Goal: Transaction & Acquisition: Download file/media

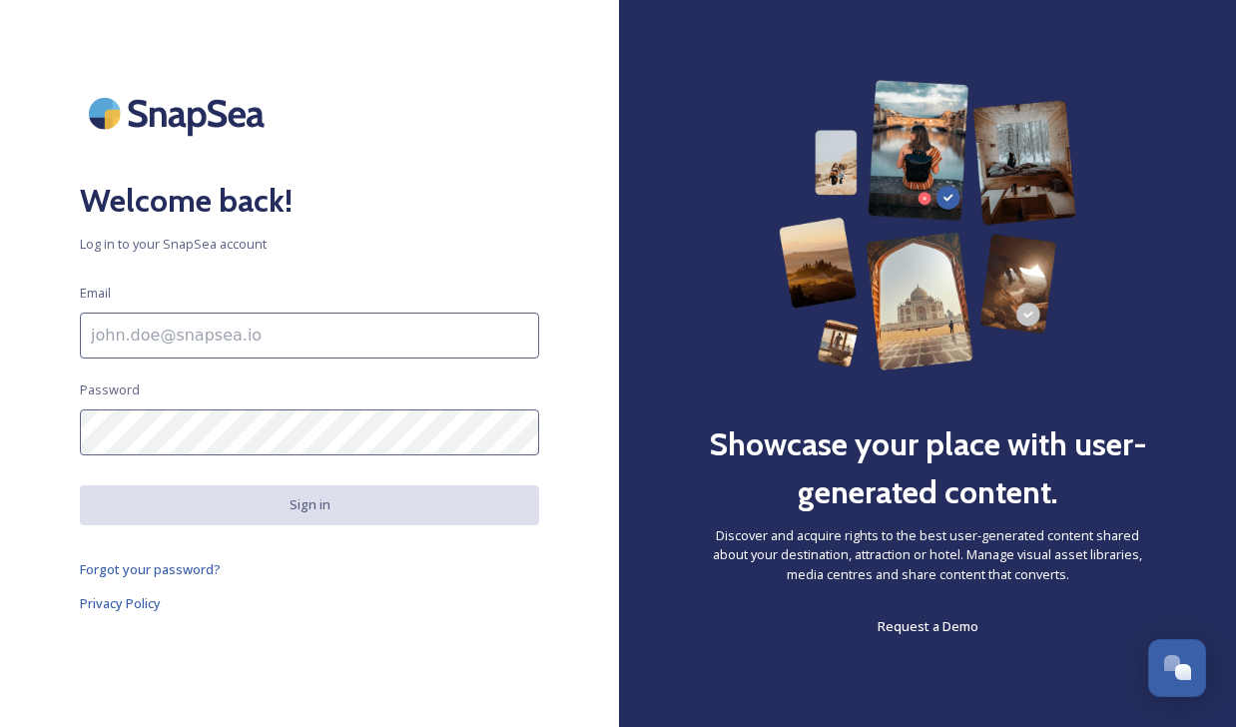
type input "[EMAIL_ADDRESS][DOMAIN_NAME]"
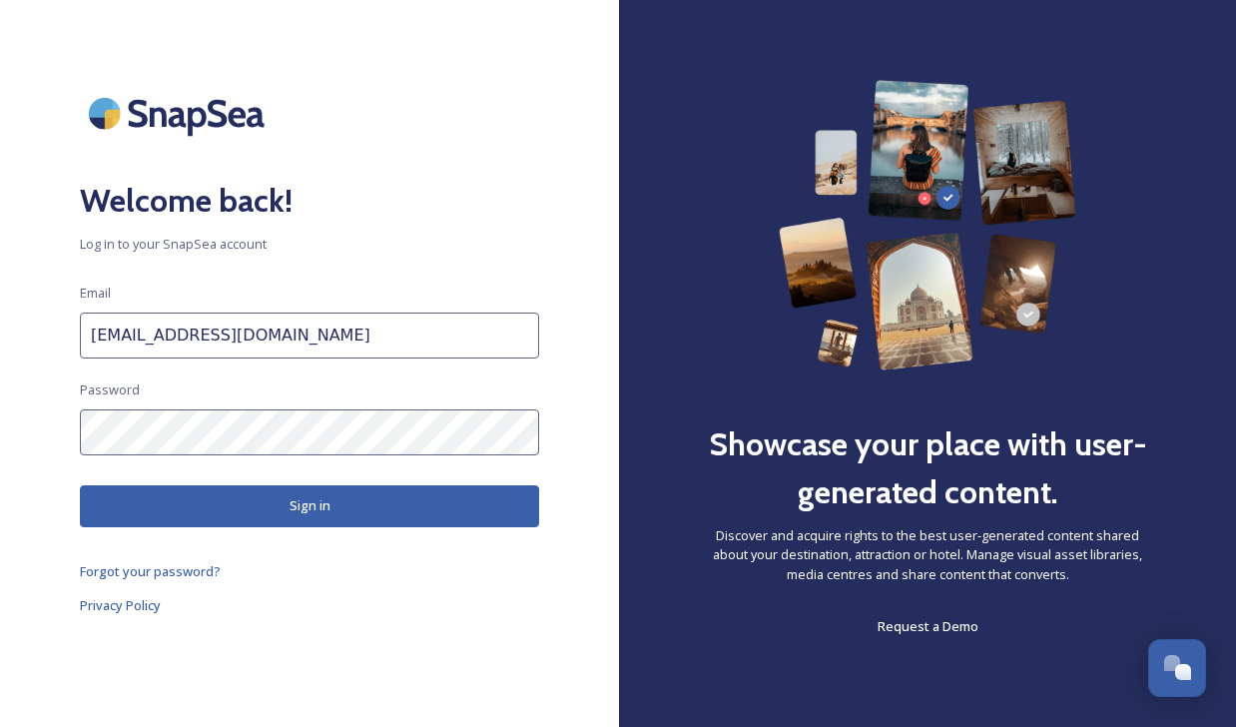
click at [272, 503] on button "Sign in" at bounding box center [309, 505] width 459 height 41
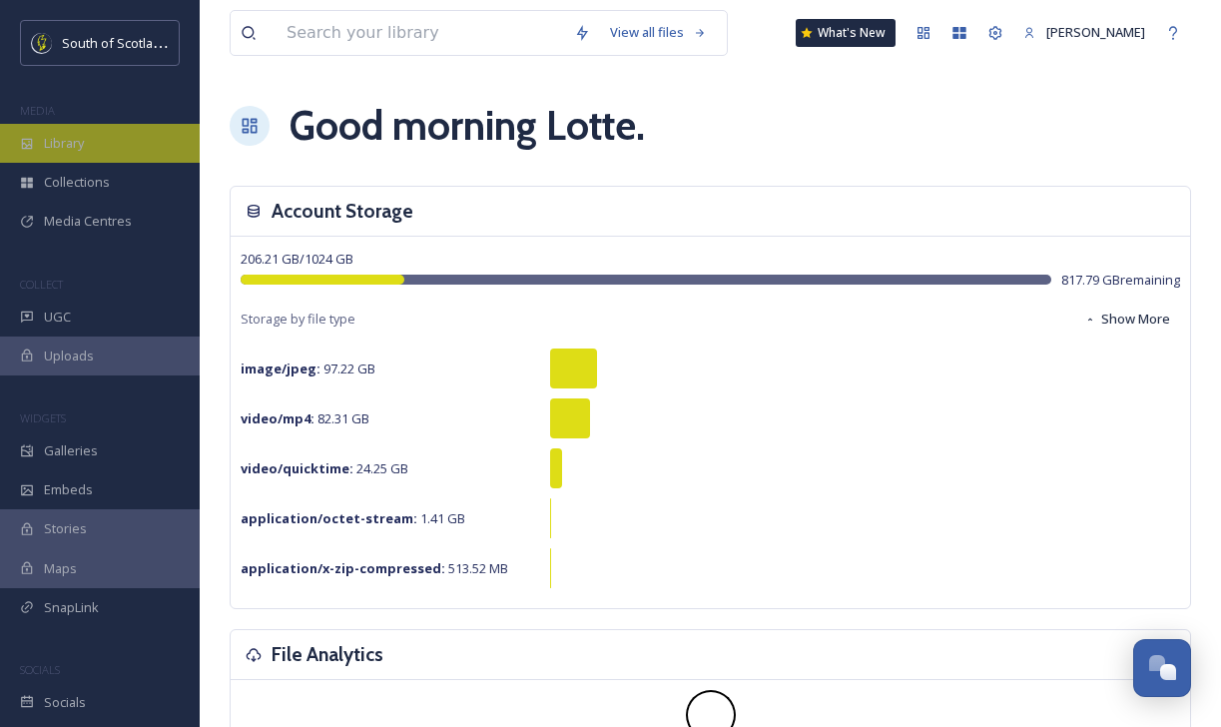
click at [75, 137] on span "Library" at bounding box center [64, 143] width 40 height 19
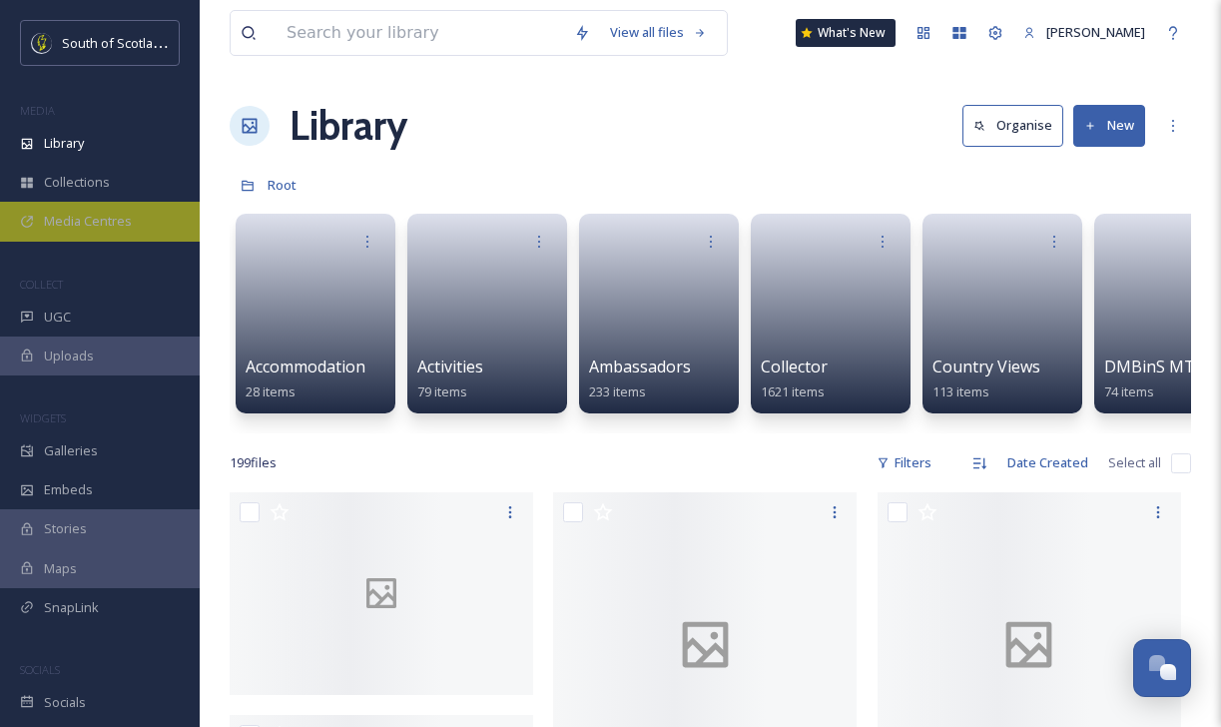
click at [118, 218] on span "Media Centres" at bounding box center [88, 221] width 88 height 19
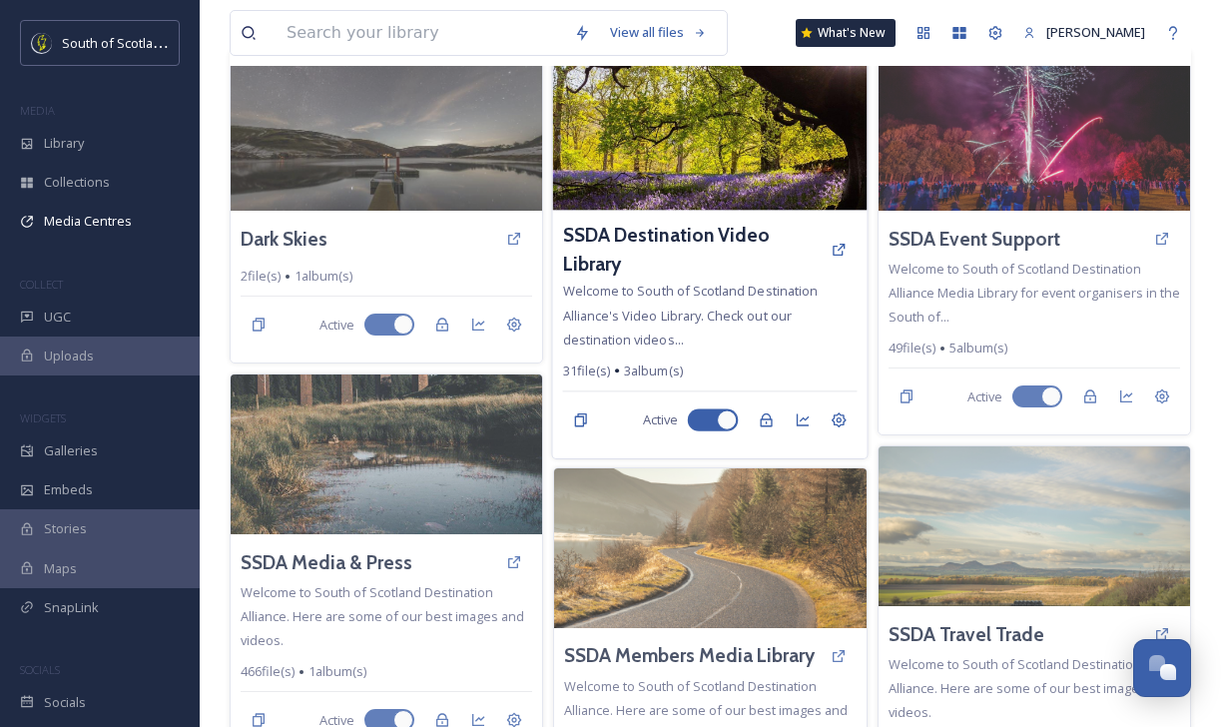
scroll to position [243, 0]
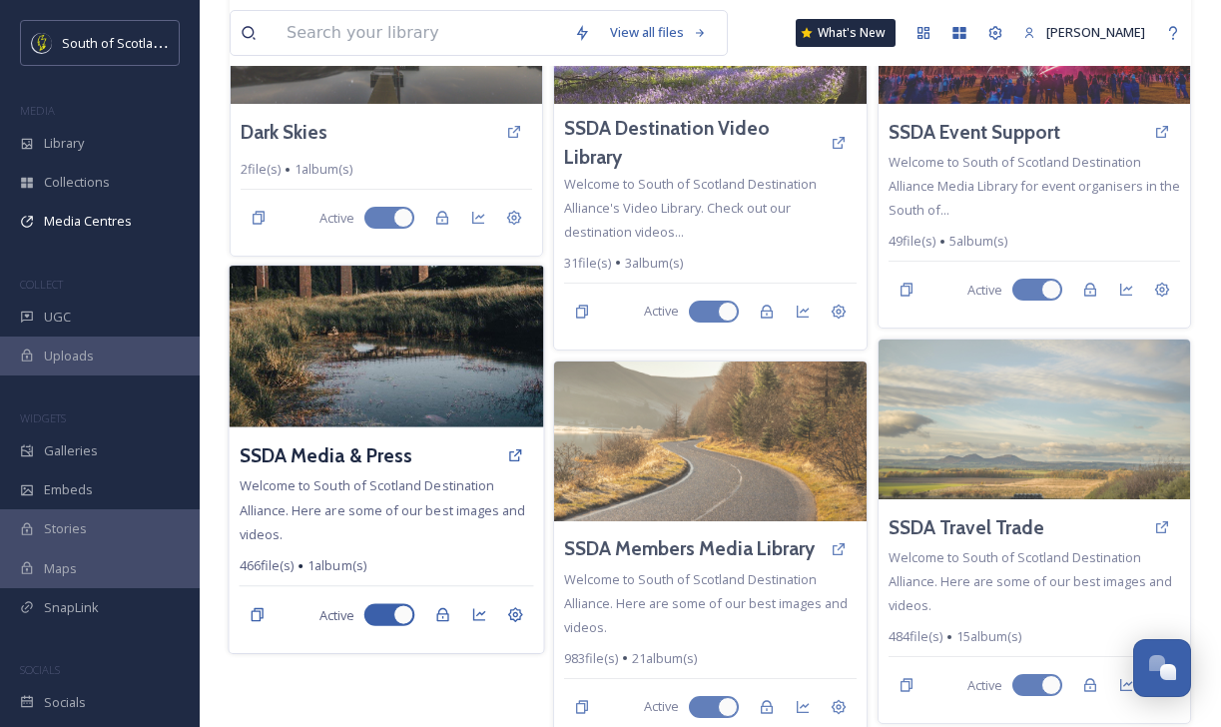
click at [358, 473] on div "SSDA Media & Press" at bounding box center [387, 455] width 295 height 36
click at [366, 457] on h3 "SSDA Media & Press" at bounding box center [327, 455] width 174 height 29
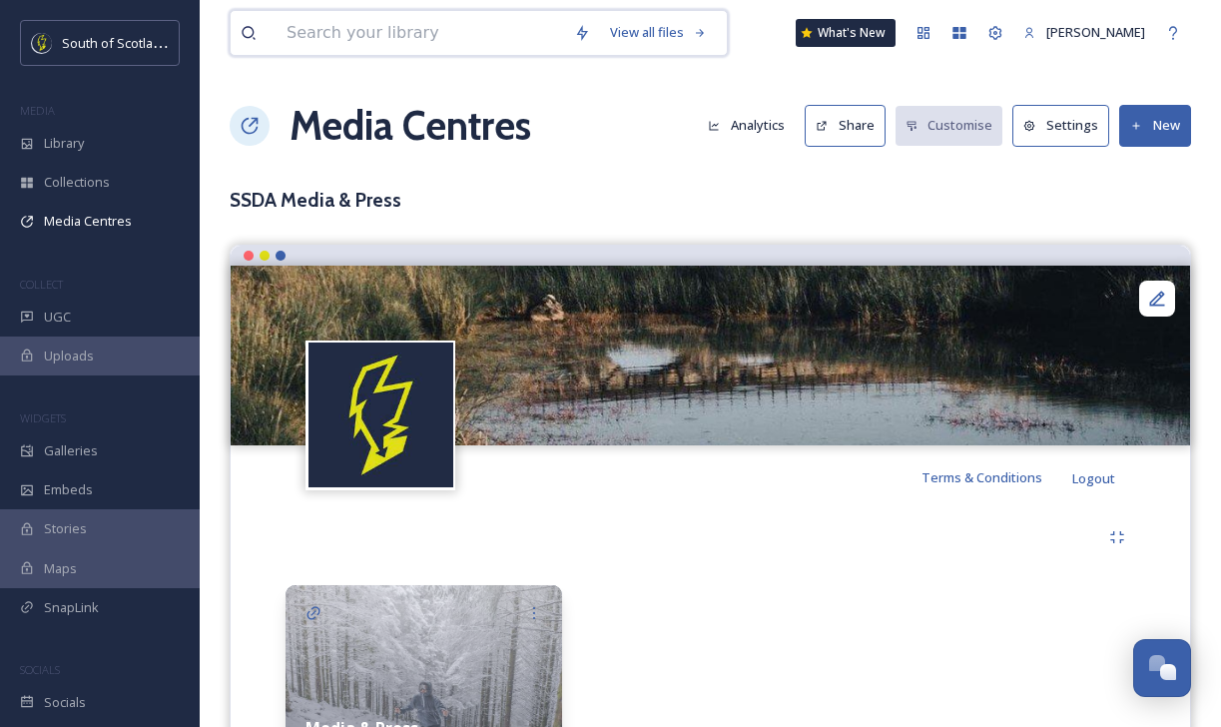
click at [393, 36] on input at bounding box center [421, 33] width 288 height 44
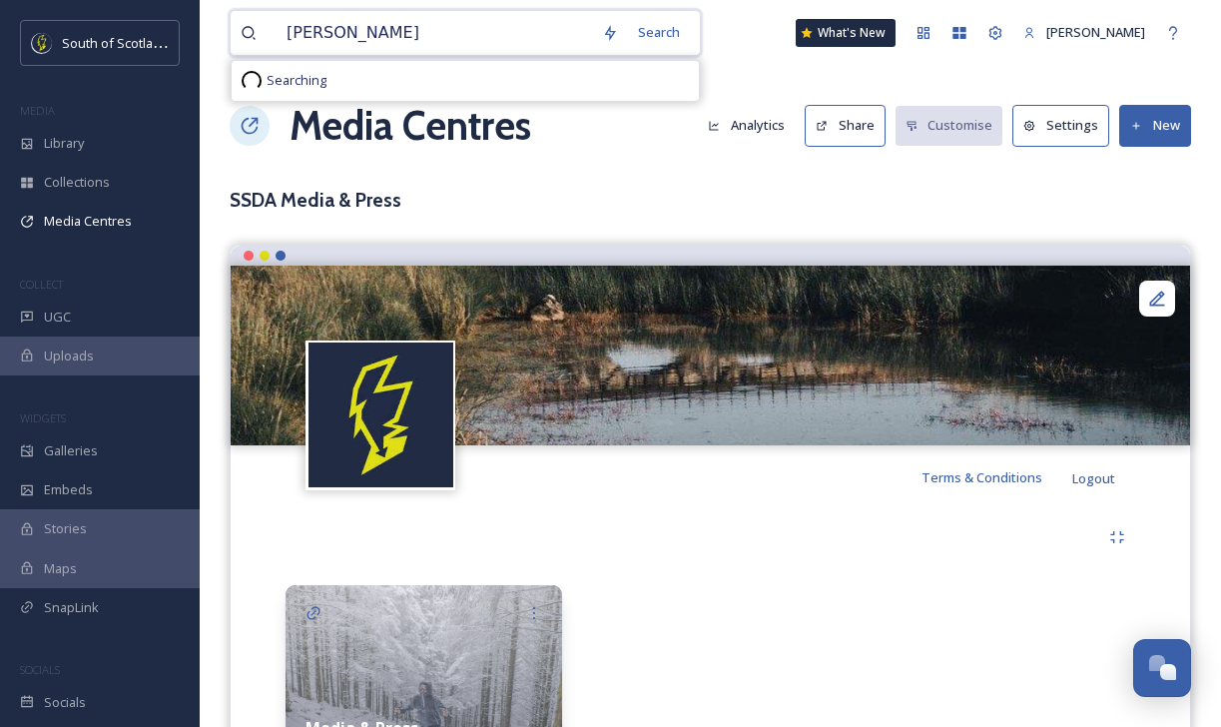
type input "[PERSON_NAME]"
click at [546, 101] on div "Searching" at bounding box center [465, 81] width 469 height 42
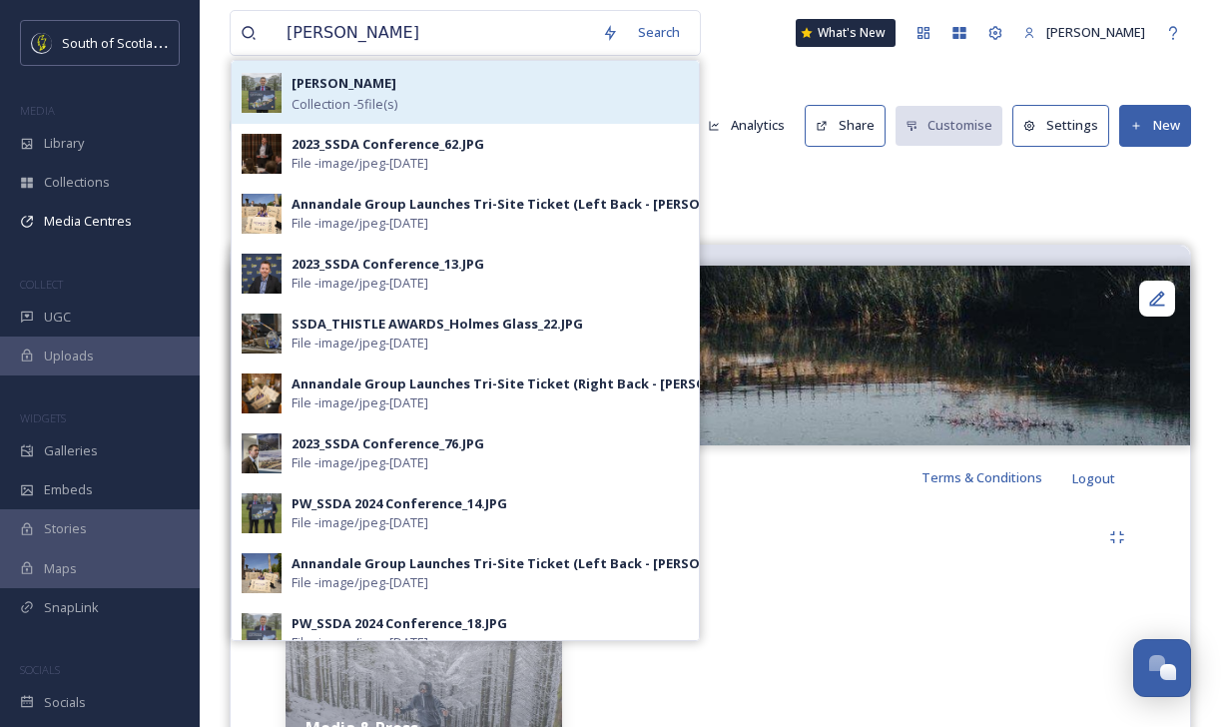
click at [464, 100] on div "[PERSON_NAME] Collection - 5 file(s)" at bounding box center [490, 92] width 397 height 43
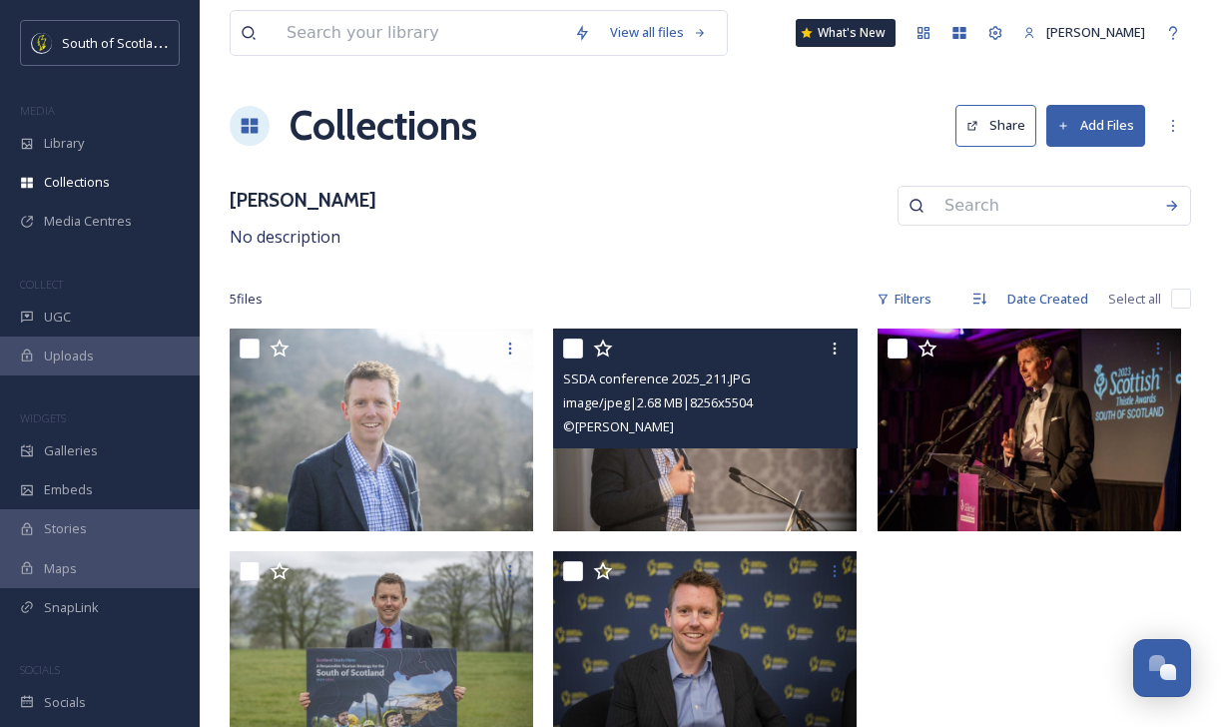
scroll to position [54, 0]
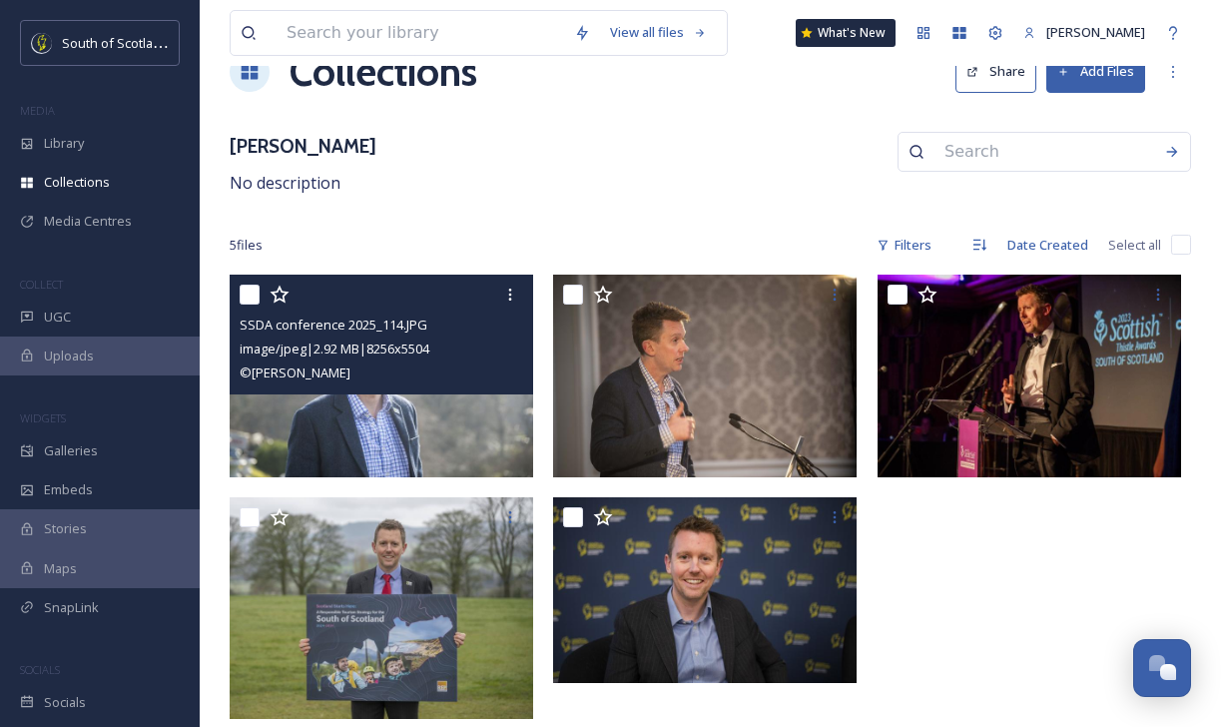
click at [252, 289] on input "checkbox" at bounding box center [250, 295] width 20 height 20
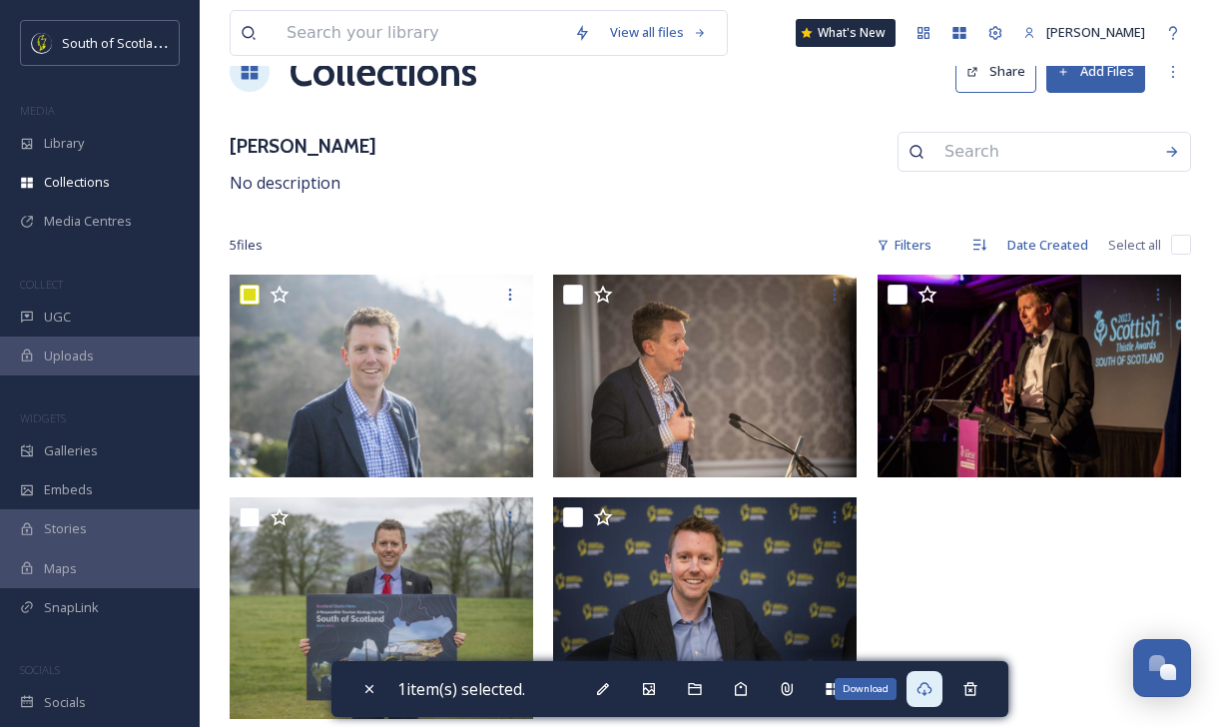
click at [930, 691] on icon at bounding box center [924, 689] width 15 height 14
click at [931, 694] on icon at bounding box center [924, 689] width 15 height 14
click at [715, 150] on div "[PERSON_NAME] No description" at bounding box center [711, 164] width 962 height 64
click at [635, 197] on div "View all files What's New [PERSON_NAME] Collections Share Add Files [PERSON_NAM…" at bounding box center [711, 337] width 1022 height 783
click at [918, 689] on div "Download" at bounding box center [925, 689] width 36 height 36
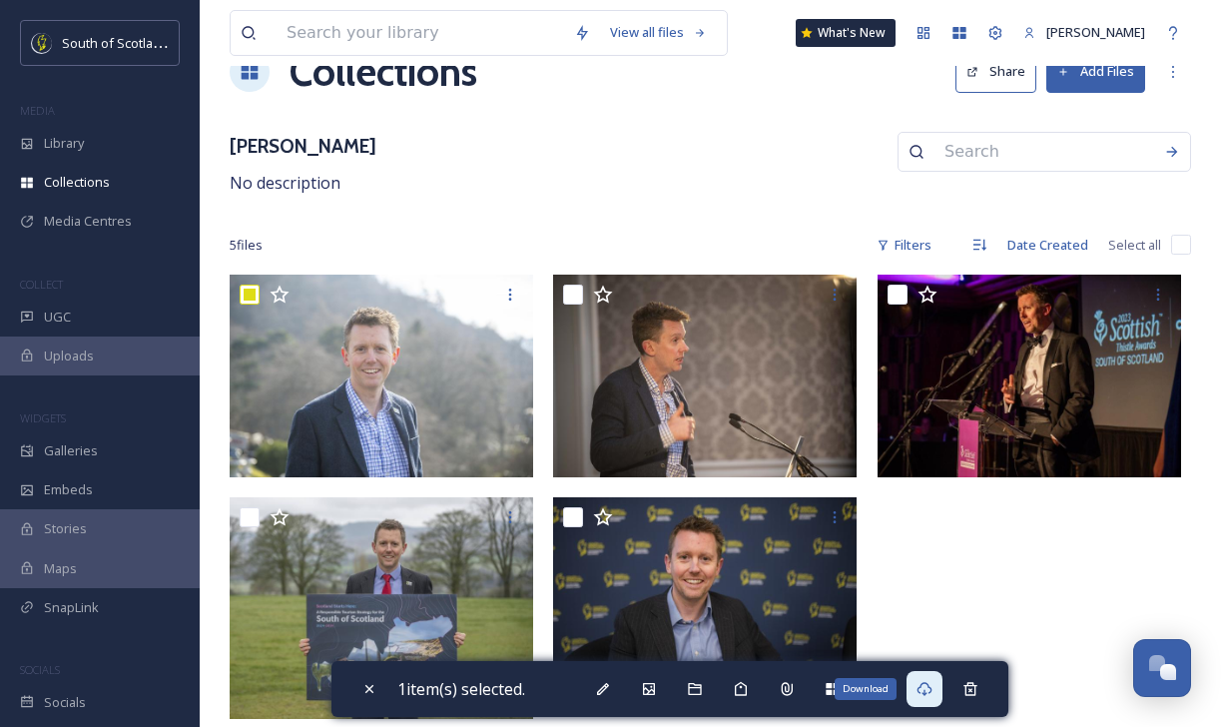
click at [925, 696] on icon at bounding box center [925, 689] width 16 height 16
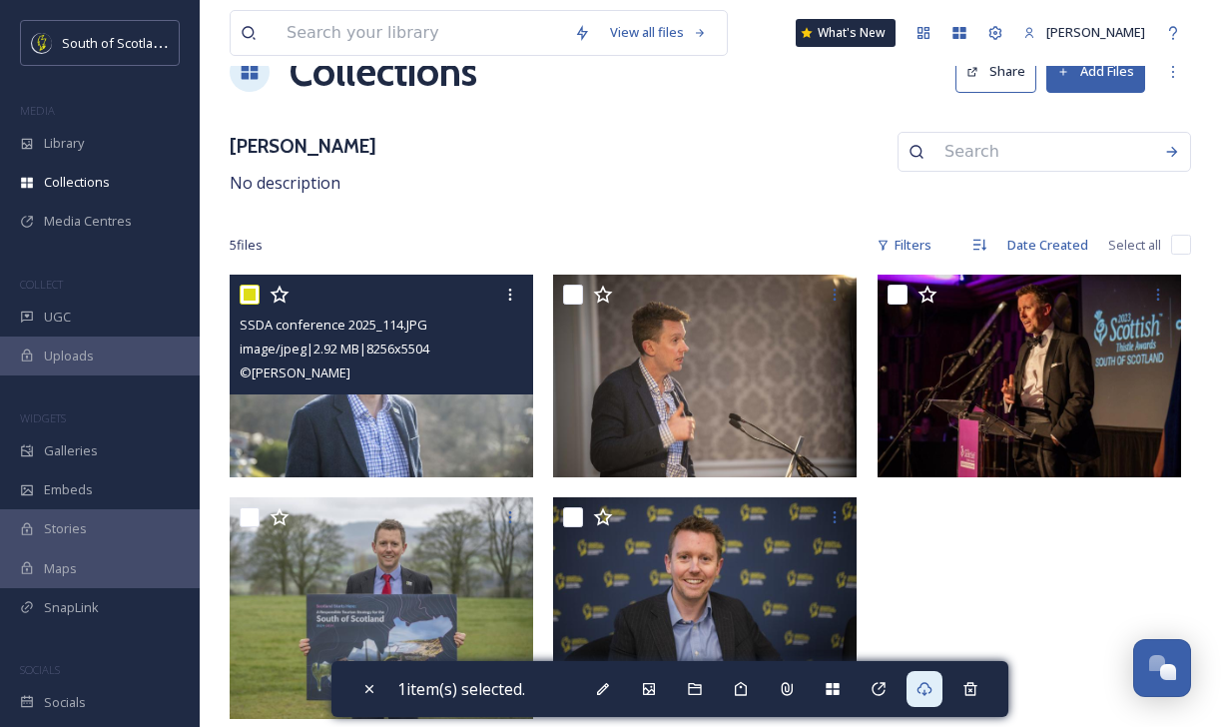
click at [249, 297] on input "checkbox" at bounding box center [250, 295] width 20 height 20
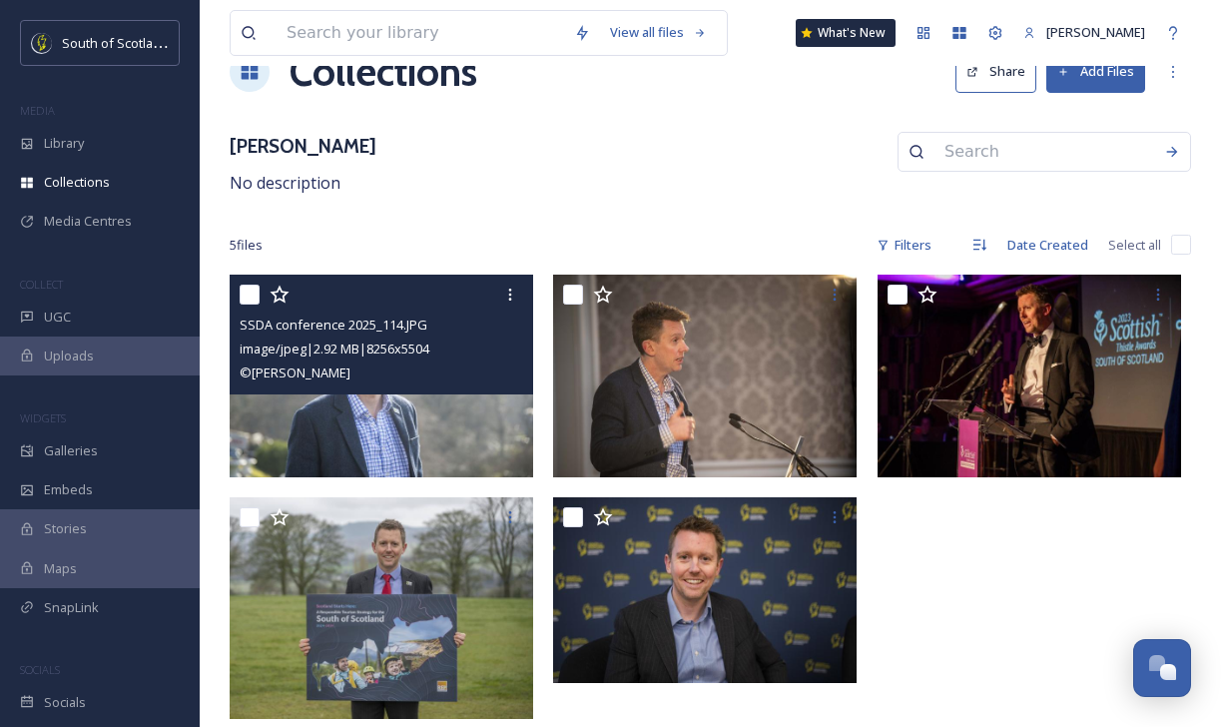
click at [249, 297] on input "checkbox" at bounding box center [250, 295] width 20 height 20
checkbox input "true"
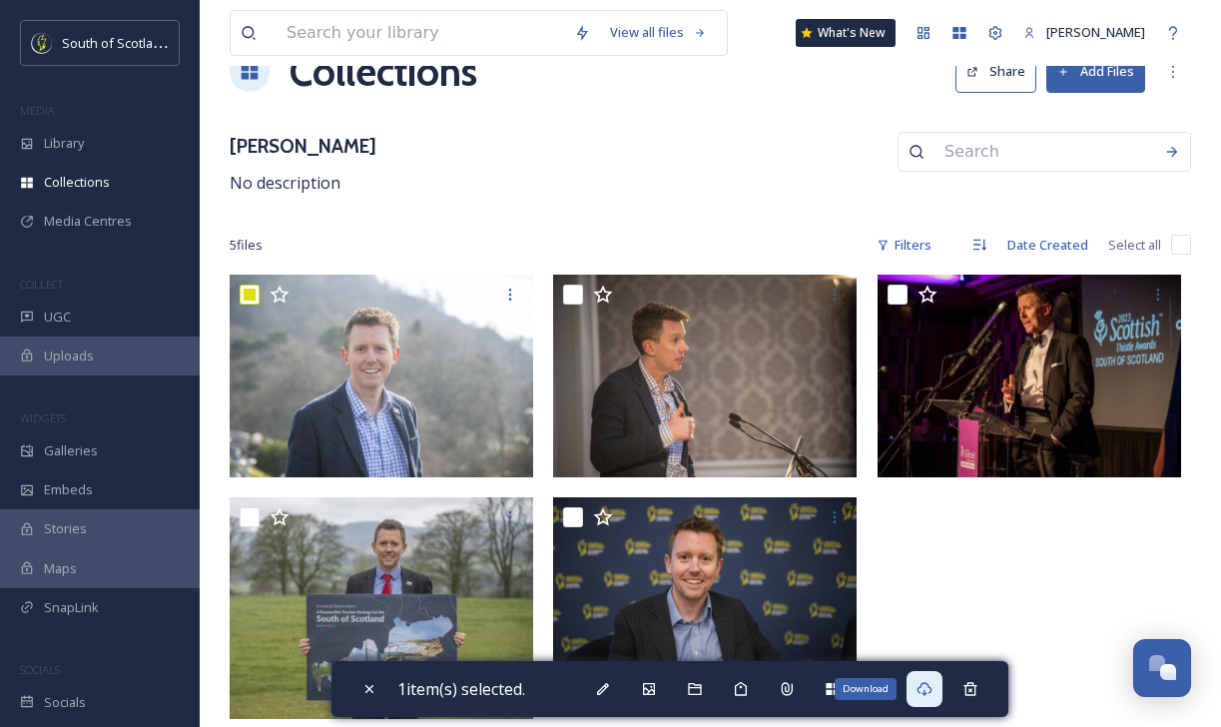
click at [932, 691] on icon at bounding box center [925, 689] width 16 height 16
